Goal: Task Accomplishment & Management: Complete application form

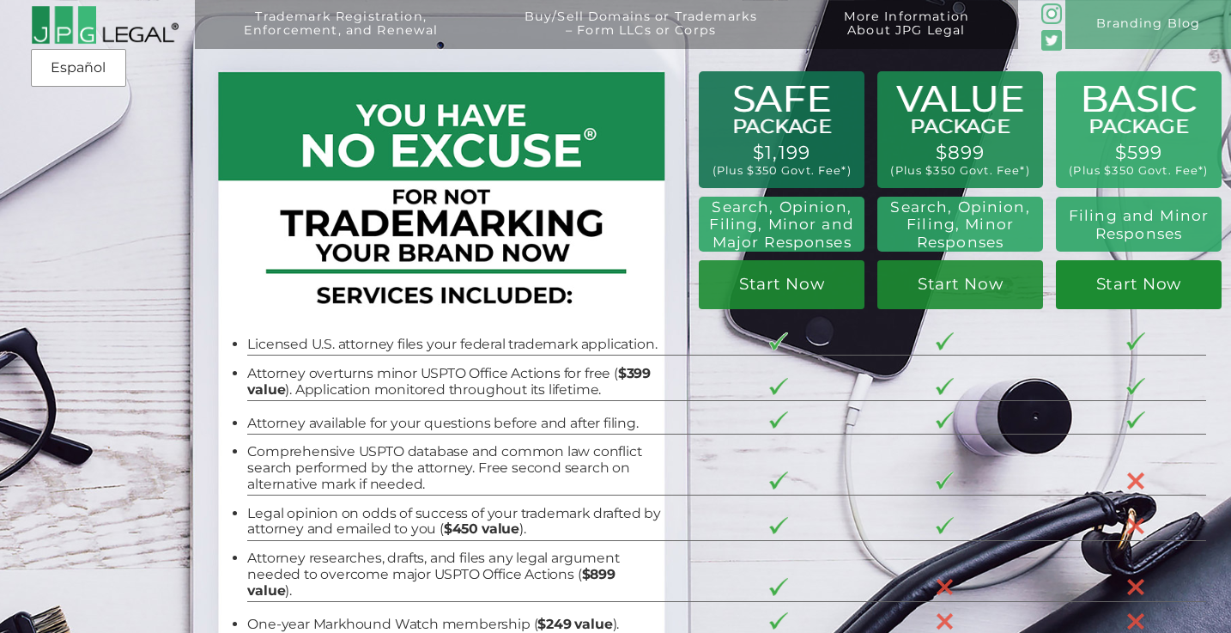
click at [1138, 300] on link "Start Now" at bounding box center [1139, 284] width 167 height 49
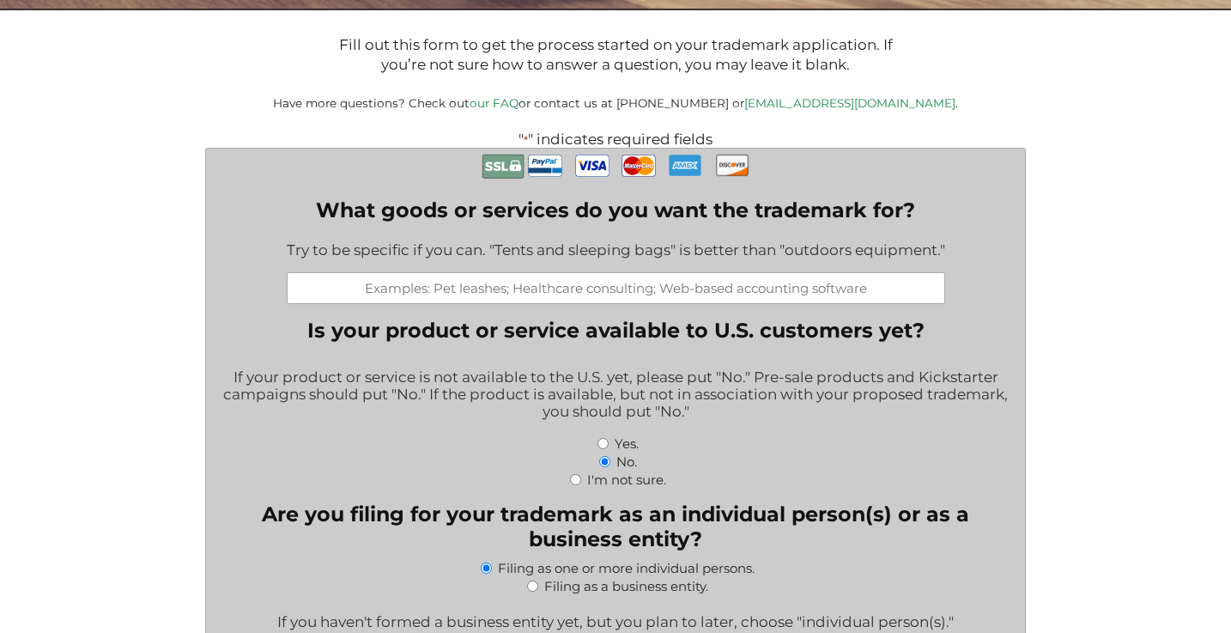
scroll to position [318, 0]
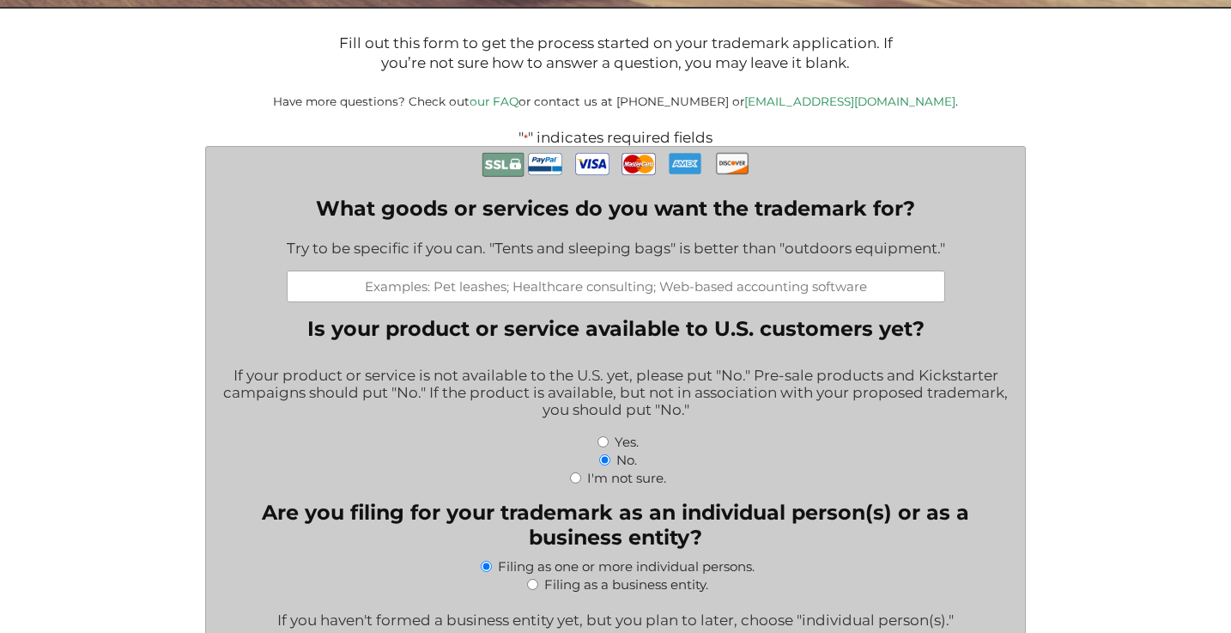
click at [534, 299] on input "What goods or services do you want the trademark for?" at bounding box center [616, 286] width 659 height 32
type input "Cosmetics, skin care, body care"
click at [363, 404] on div "If your product or service is not available to the U.S. yet, please put "No." P…" at bounding box center [615, 393] width 792 height 76
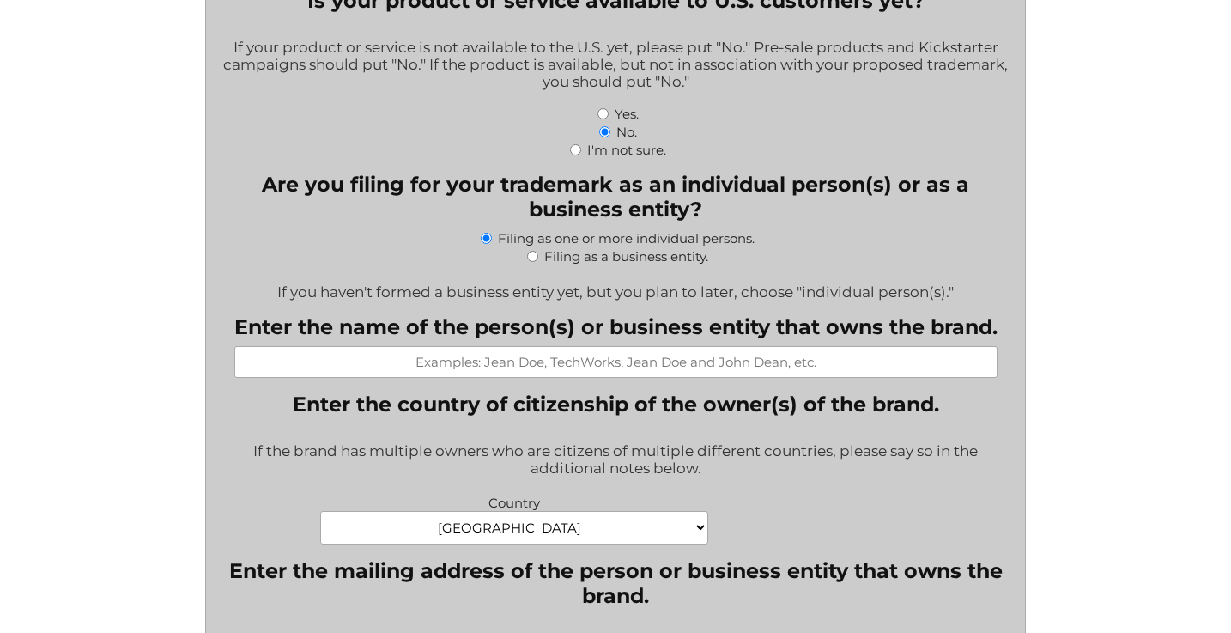
scroll to position [652, 0]
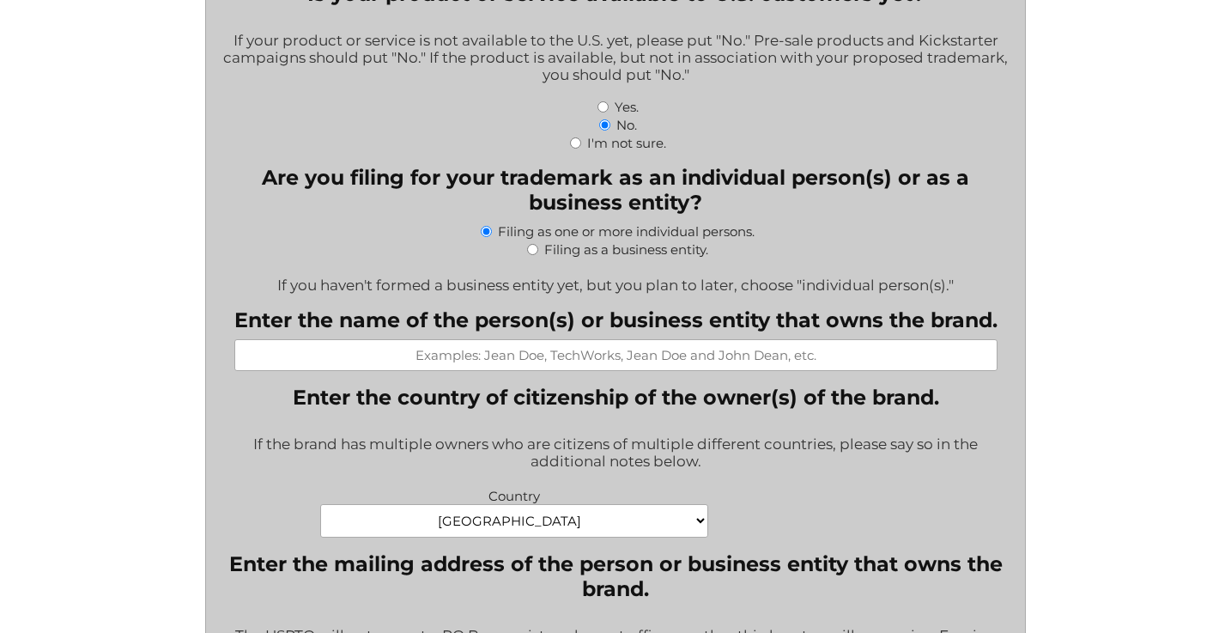
click at [527, 255] on input "Filing as a business entity." at bounding box center [532, 249] width 11 height 11
radio input "true"
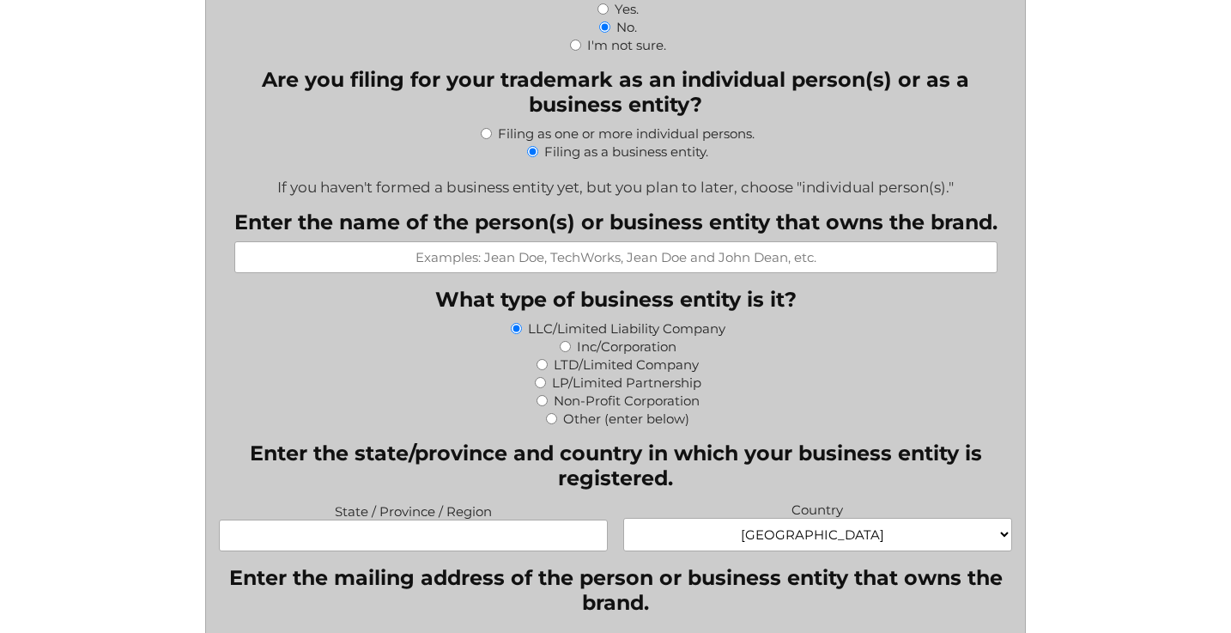
scroll to position [798, 0]
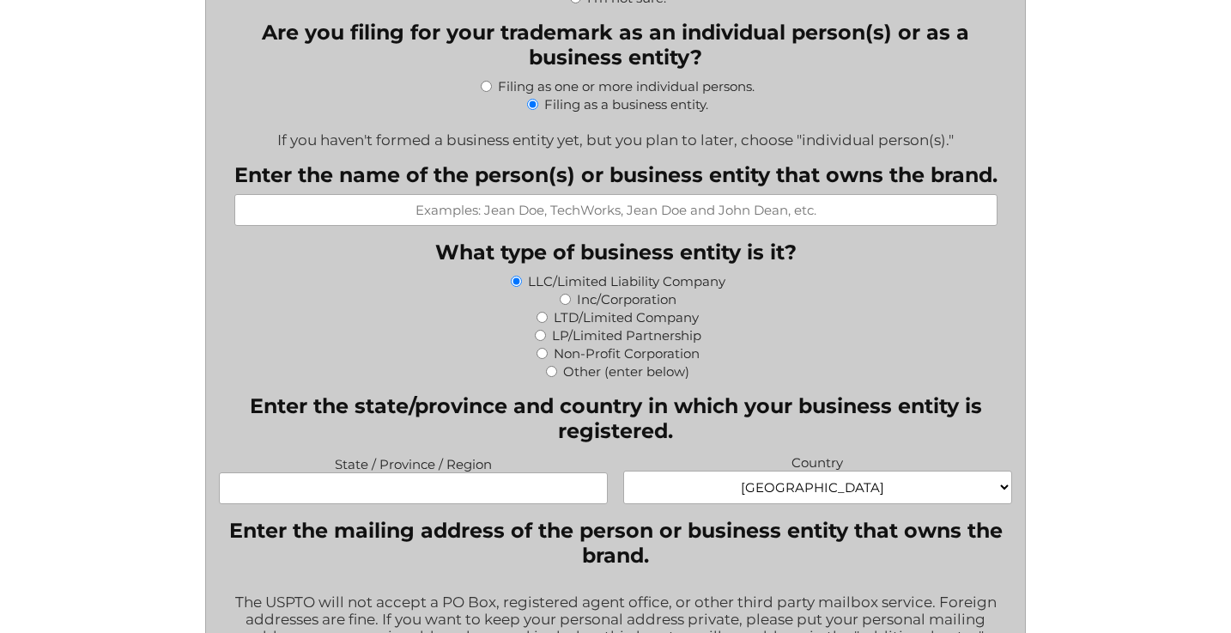
click at [536, 216] on input "Enter the name of the person(s) or business entity that owns the brand." at bounding box center [615, 210] width 763 height 32
type input "SKB SKD EQ LLC"
click at [379, 314] on div "LTD/Limited Company" at bounding box center [615, 316] width 792 height 18
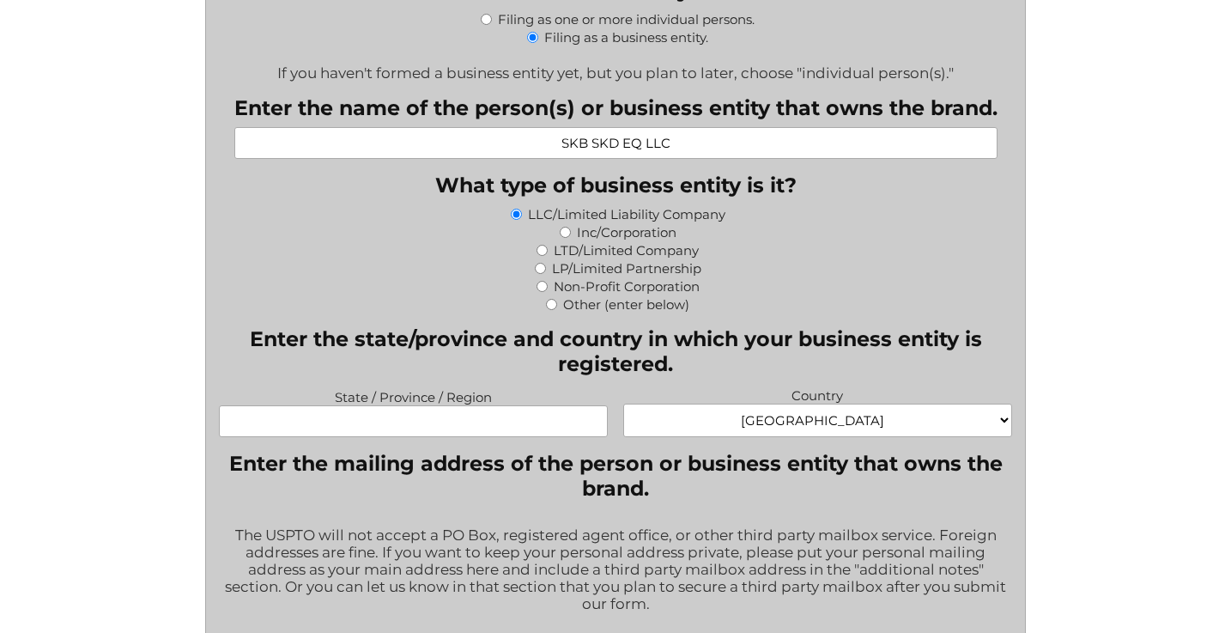
scroll to position [867, 0]
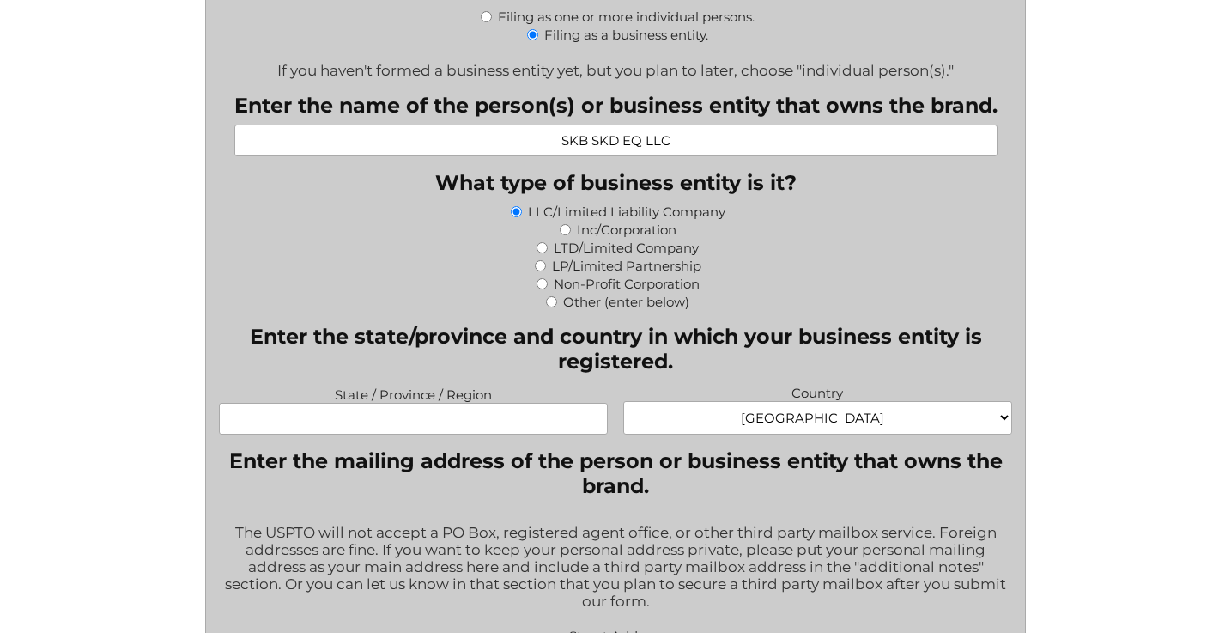
click at [386, 441] on div "State / Province / Region Country Afghanistan Albania Algeria American Samoa An…" at bounding box center [615, 410] width 808 height 61
click at [383, 431] on input "State / Province / Region" at bounding box center [413, 419] width 388 height 32
type input "Wyoming"
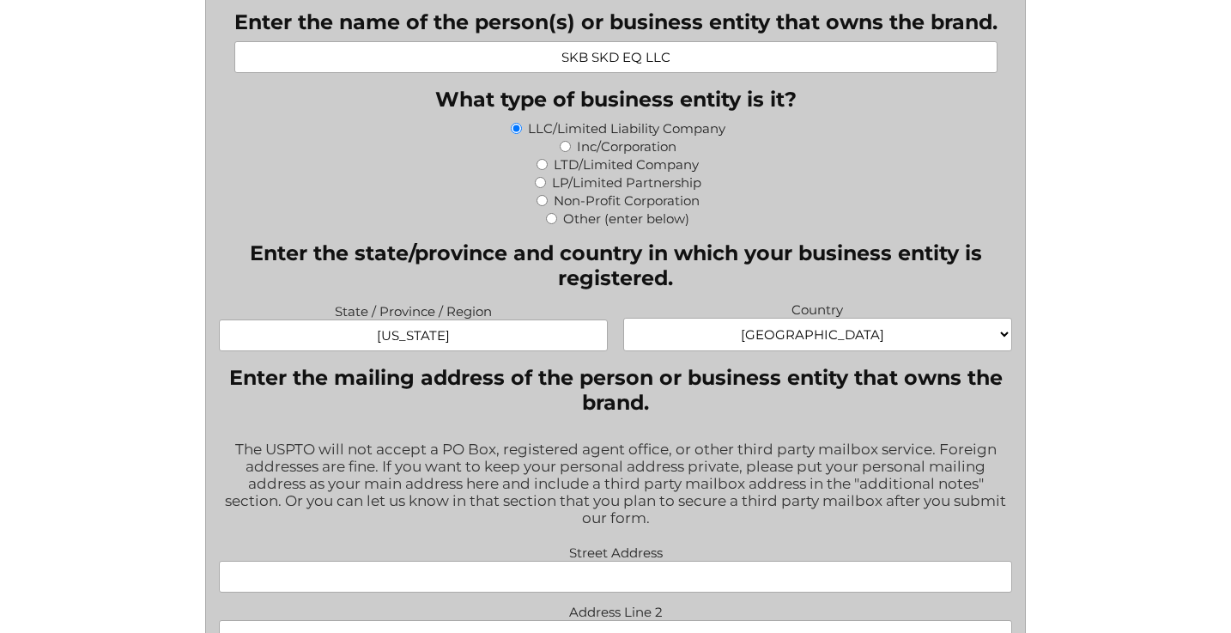
scroll to position [1027, 0]
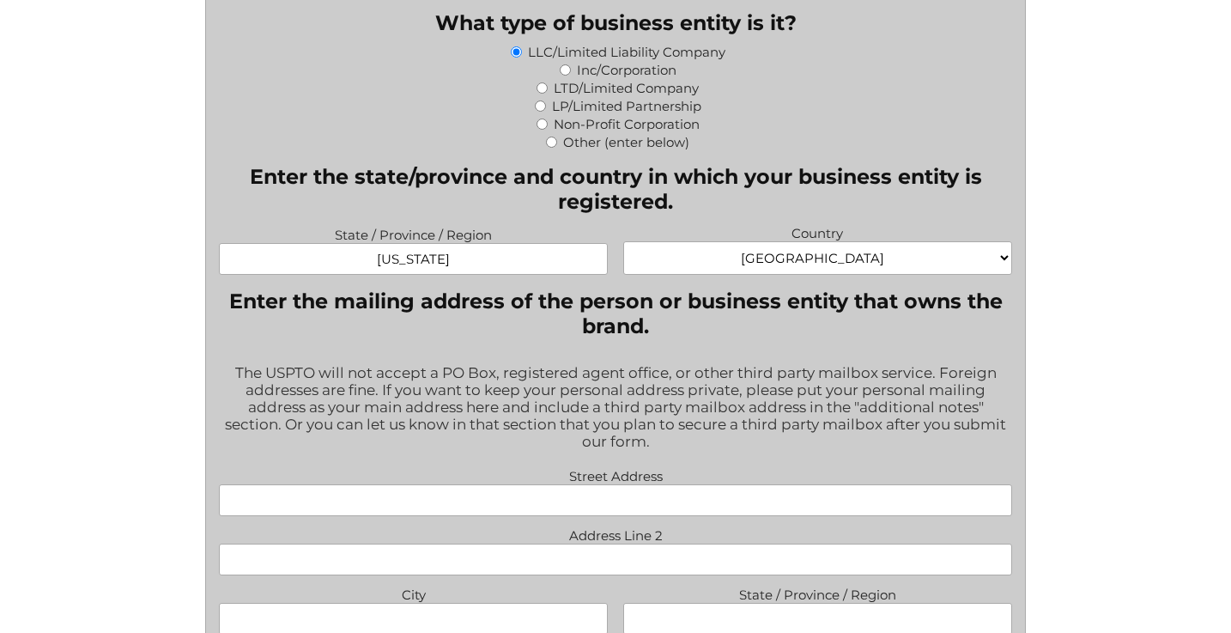
click at [934, 269] on select "Afghanistan Albania Algeria American Samoa Andorra Angola Anguilla Antarctica A…" at bounding box center [817, 257] width 388 height 33
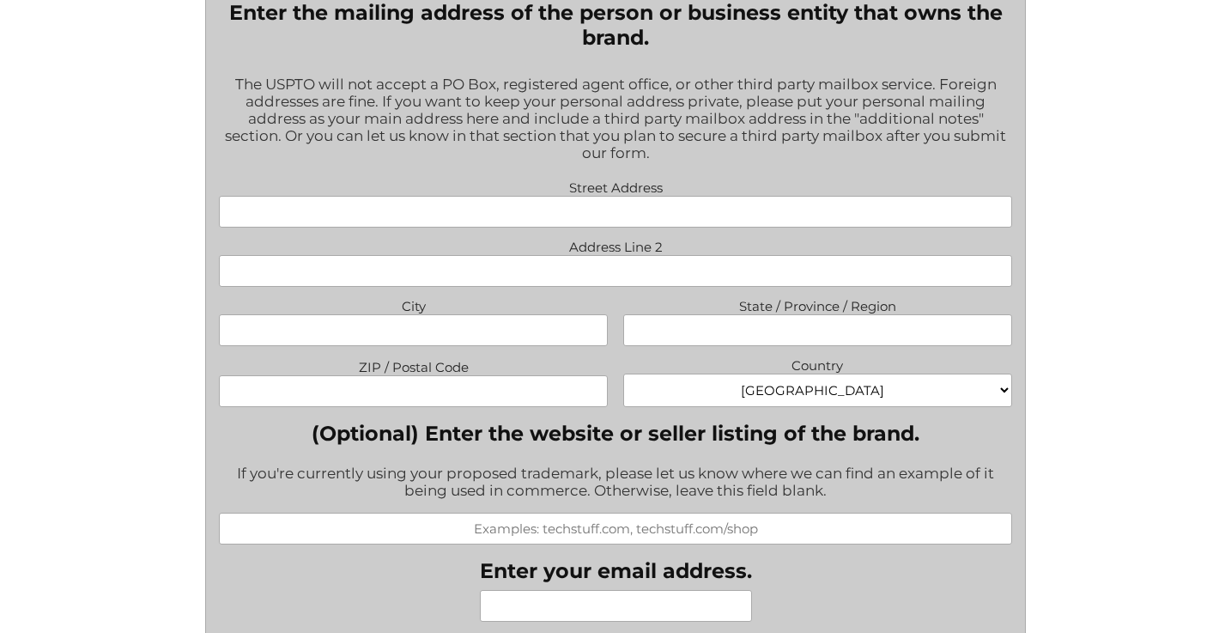
click at [592, 216] on input "Street Address" at bounding box center [615, 212] width 792 height 32
type input "1309 Coffeen Avenue STE 1200"
click at [534, 340] on input "City" at bounding box center [413, 330] width 388 height 32
type input "Sheridan"
click at [806, 345] on input "State / Province / Region" at bounding box center [817, 330] width 388 height 32
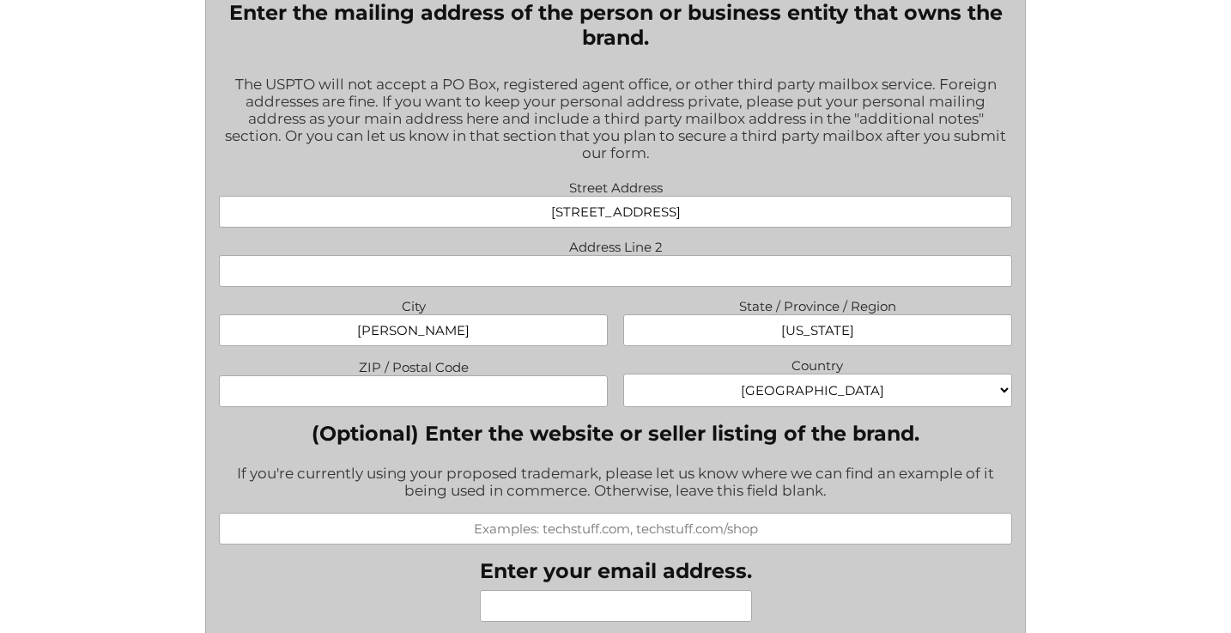
type input "Wyoming"
click at [484, 396] on input "ZIP / Postal Code" at bounding box center [413, 391] width 388 height 32
type input "82801"
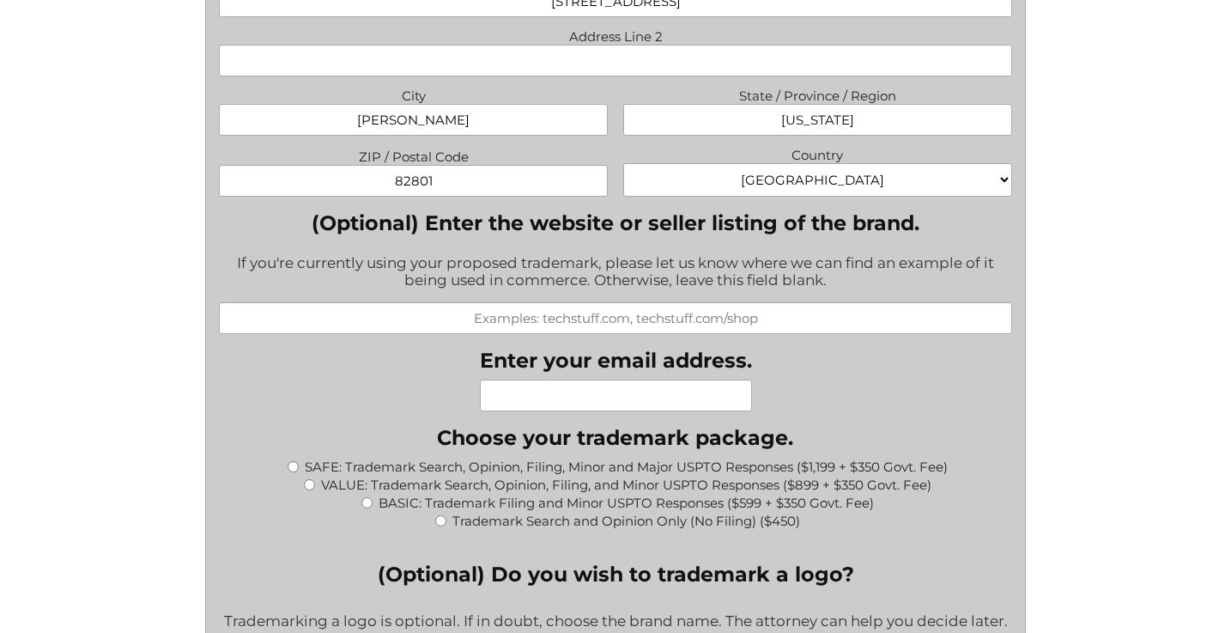
scroll to position [1523, 0]
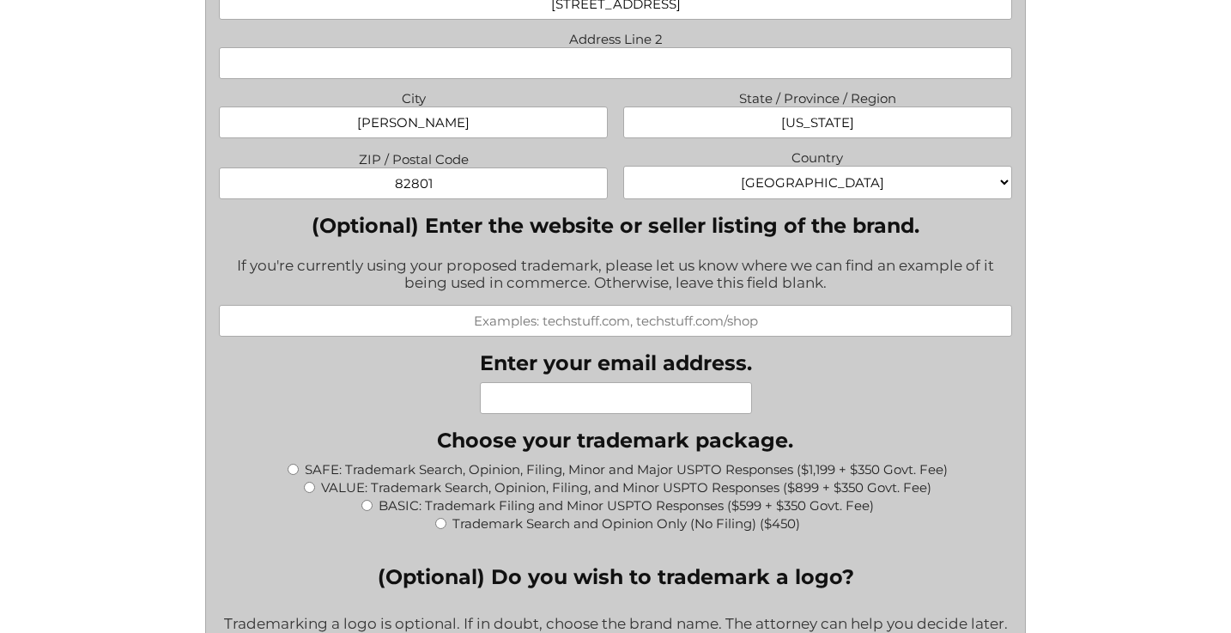
click at [498, 333] on input "(Optional) Enter the website or seller listing of the brand." at bounding box center [615, 321] width 792 height 32
click at [519, 407] on input "Enter your email address." at bounding box center [616, 398] width 272 height 32
type input "sara@vitacleanhq.com"
click at [391, 391] on div "What goods or services do you want the trademark for? Try to be specific if you…" at bounding box center [615, 435] width 792 height 2989
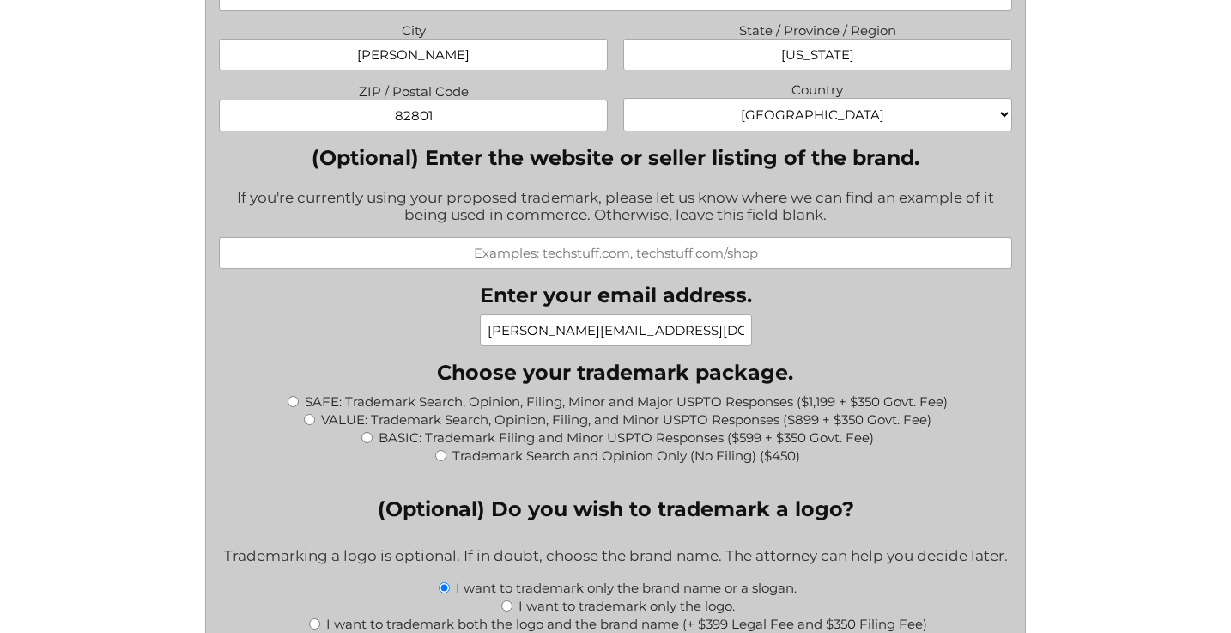
scroll to position [1601, 0]
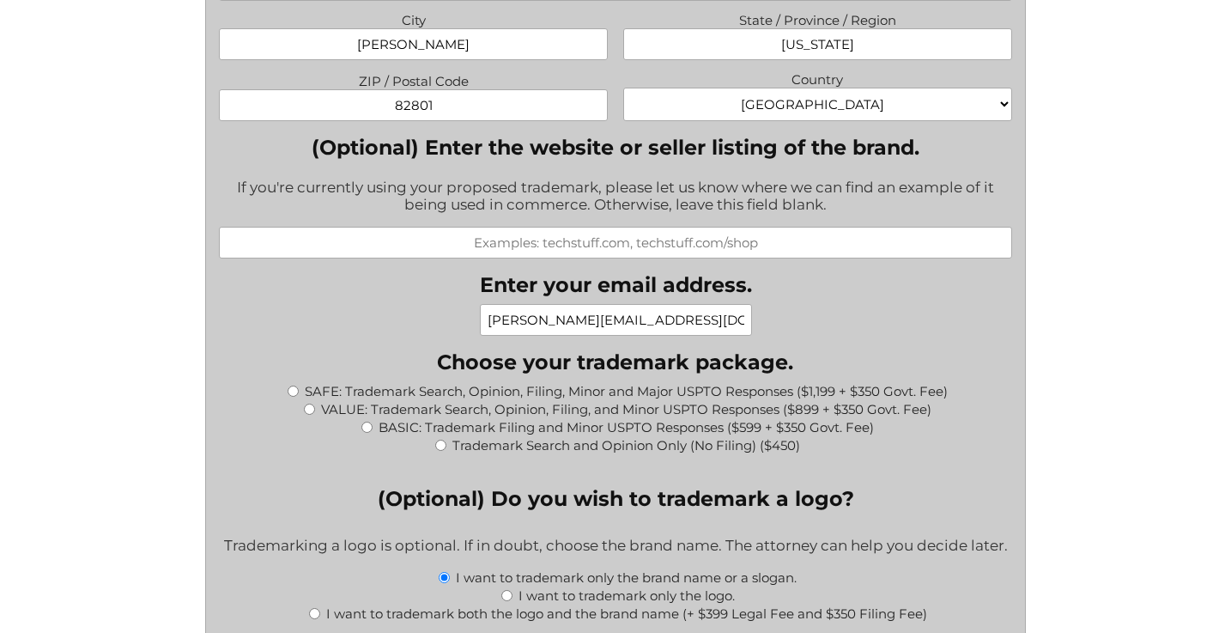
click at [370, 433] on input "BASIC: Trademark Filing and Minor USPTO Responses ($599 + $350 Govt. Fee)" at bounding box center [366, 427] width 11 height 11
radio input "true"
type input "$949.00"
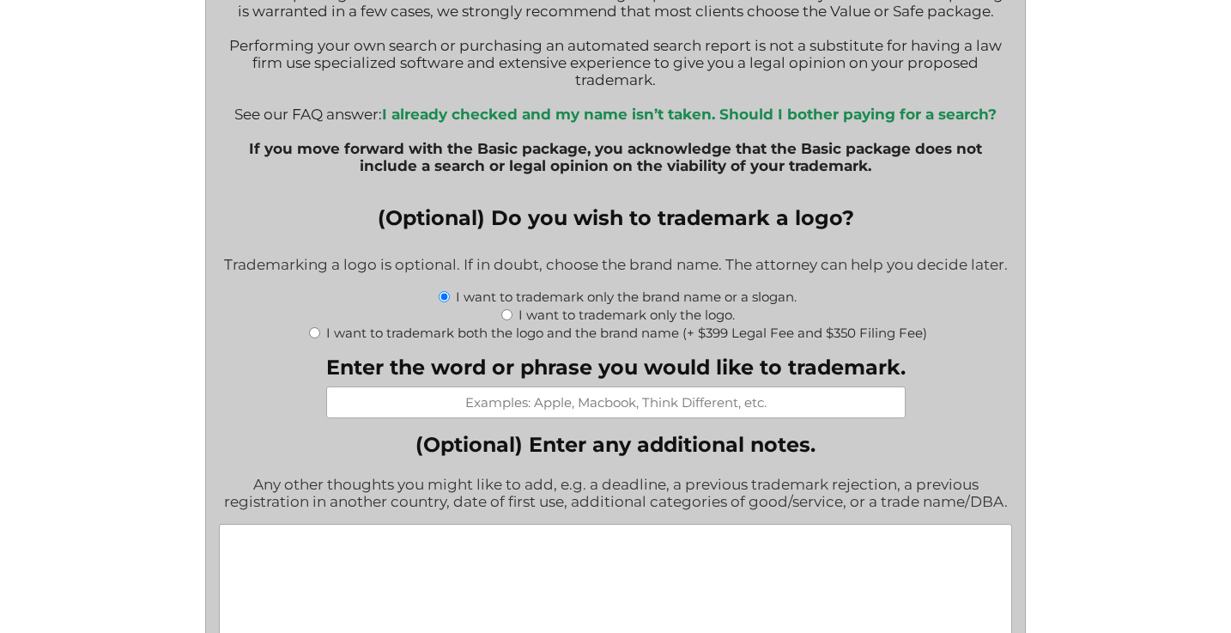
scroll to position [2140, 0]
click at [506, 321] on input "I want to trademark only the logo." at bounding box center [506, 315] width 11 height 11
radio input "true"
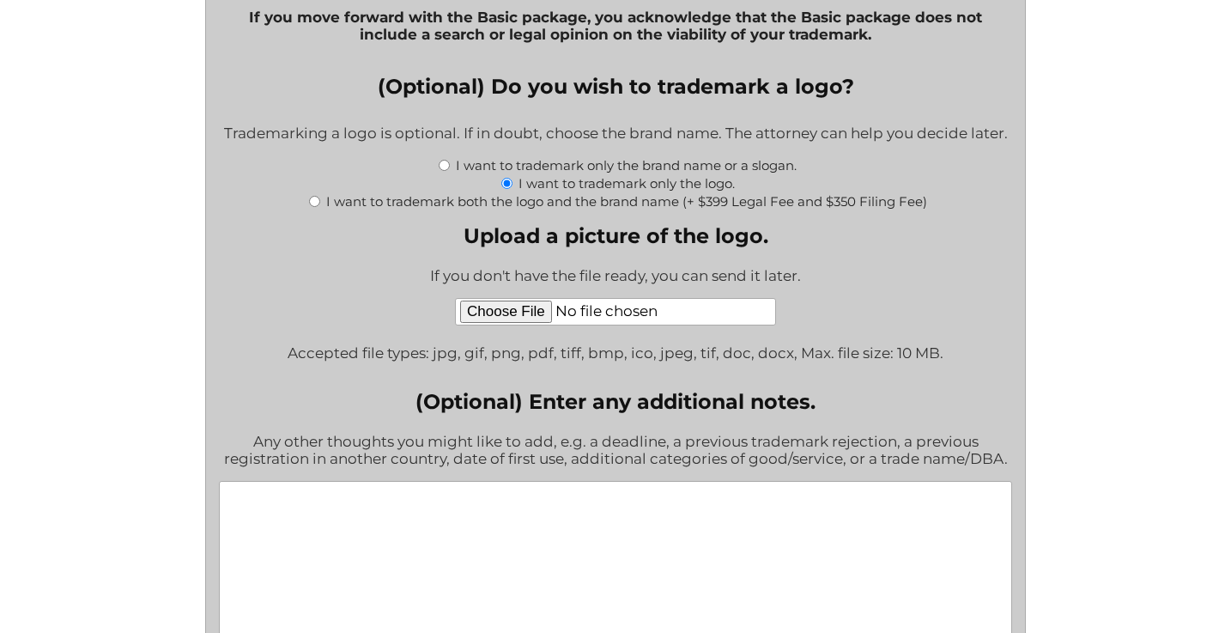
scroll to position [2274, 0]
click at [507, 324] on input "Upload a picture of the logo." at bounding box center [615, 309] width 321 height 27
type input "C:\fakepath\CELLURE - Logo.pdf"
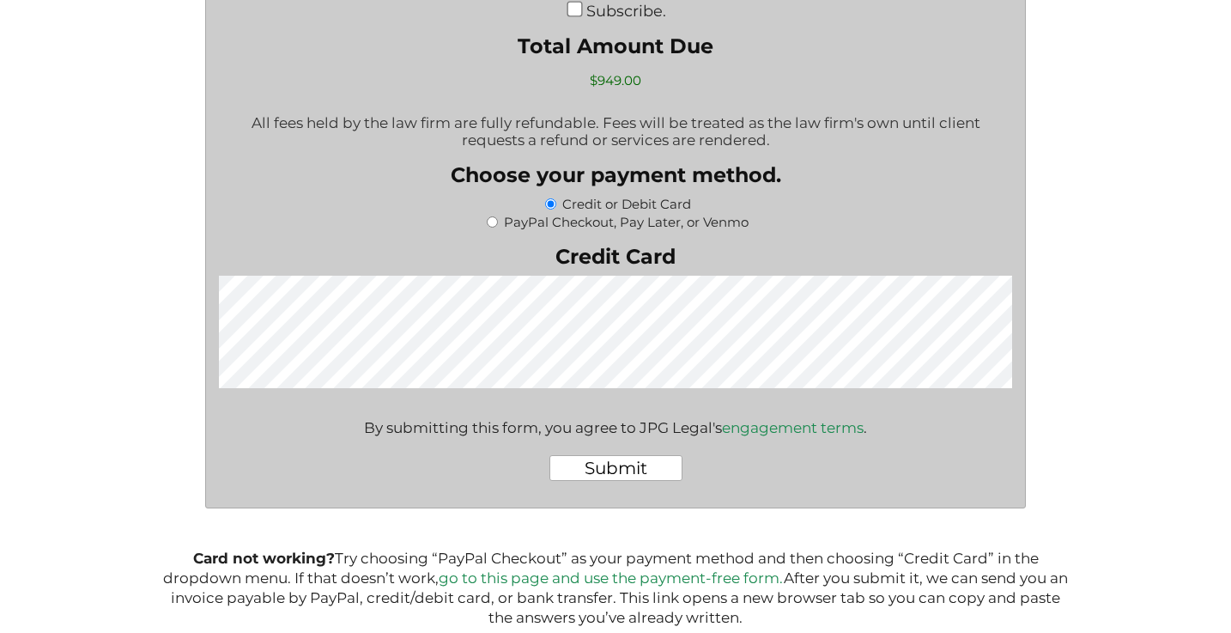
scroll to position [3651, 0]
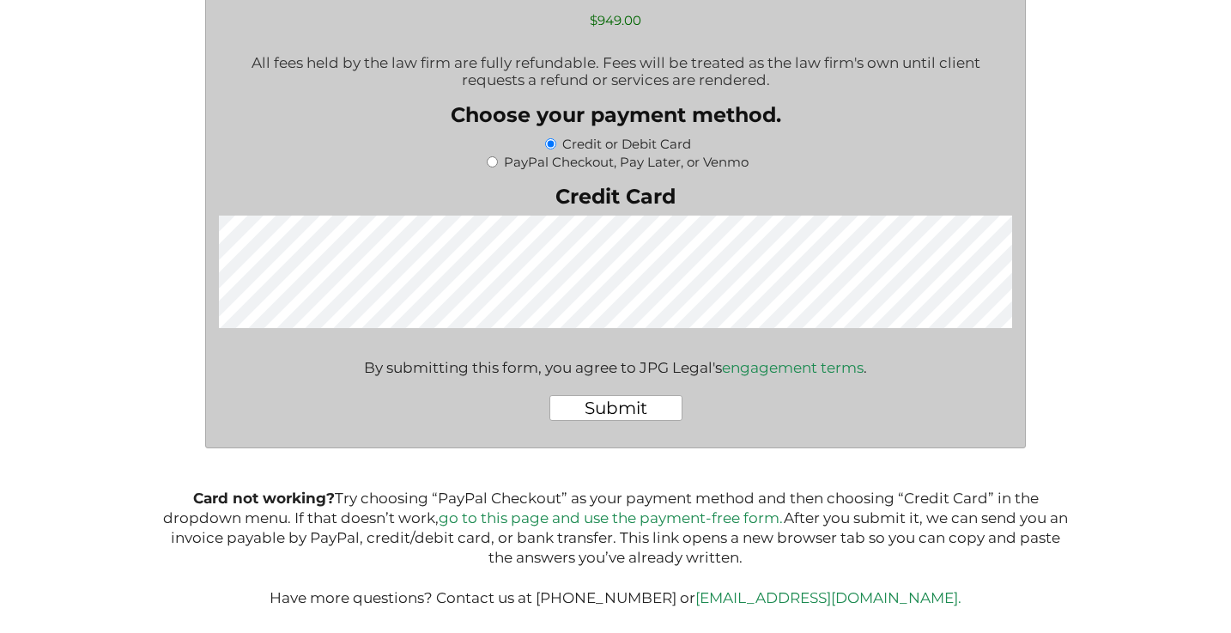
click at [617, 412] on input "Submit" at bounding box center [615, 408] width 133 height 26
